Goal: Task Accomplishment & Management: Manage account settings

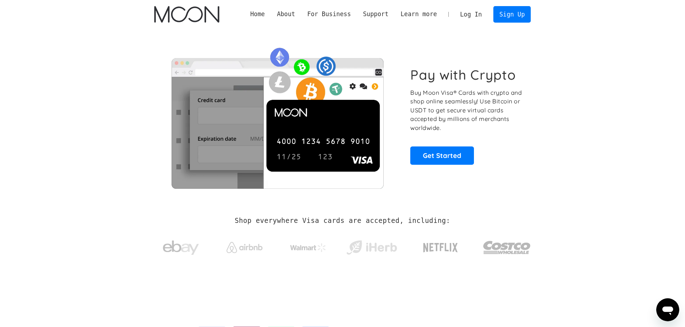
click at [477, 17] on link "Log In" at bounding box center [471, 14] width 34 height 16
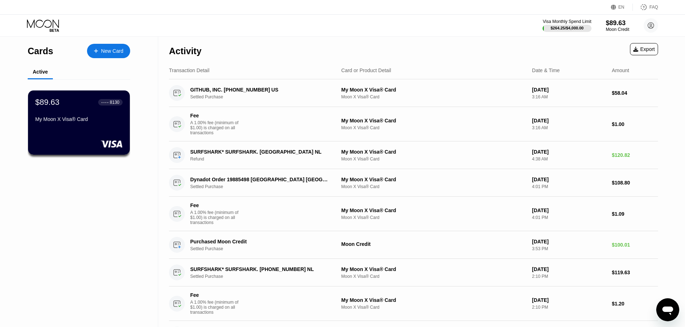
click at [566, 52] on div "Activity Export" at bounding box center [413, 49] width 489 height 25
click at [78, 122] on div "My Moon X Visa® Card" at bounding box center [79, 119] width 88 height 6
